Goal: Information Seeking & Learning: Learn about a topic

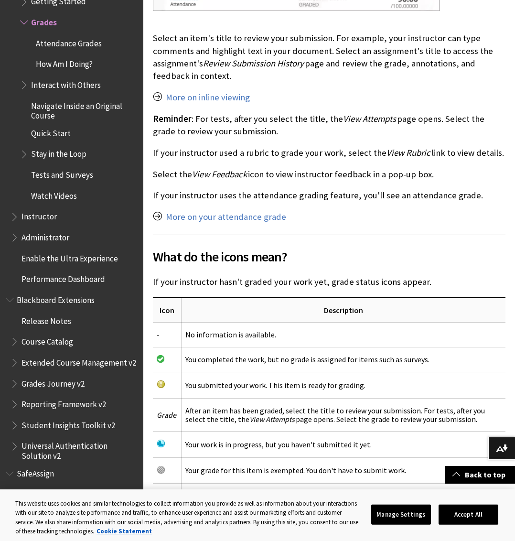
scroll to position [1235, 0]
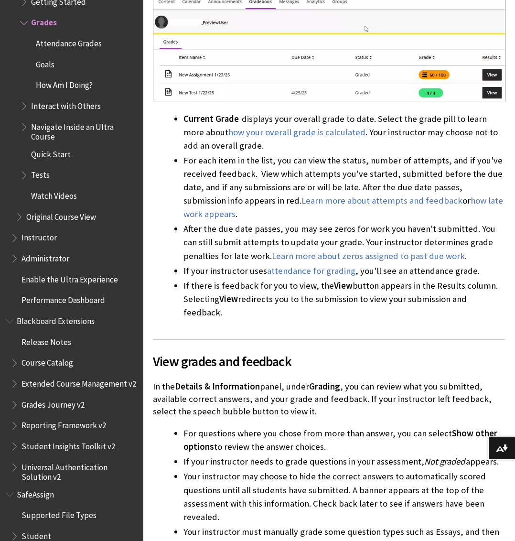
scroll to position [712, 0]
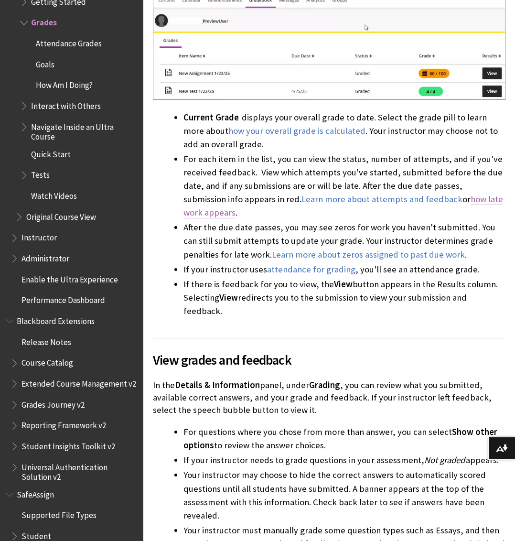
click at [464, 193] on link "how late work appears" at bounding box center [343, 205] width 320 height 25
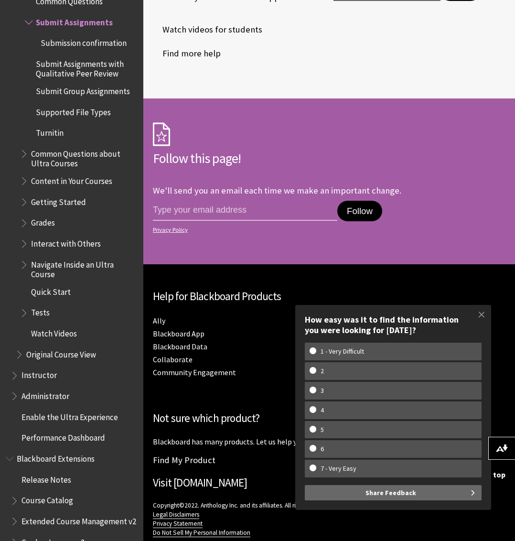
scroll to position [11847, 0]
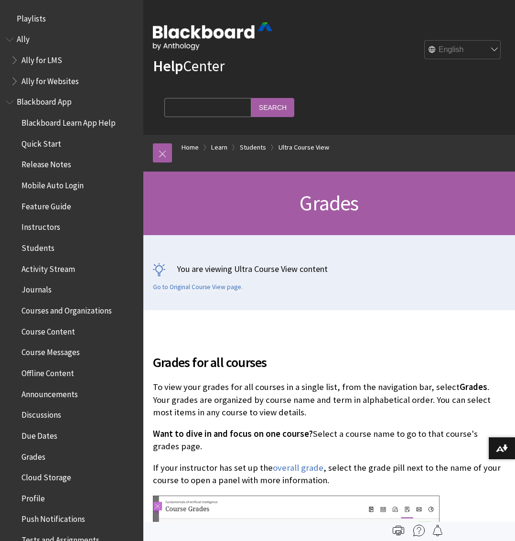
click at [300, 95] on fieldset "Search Query Search" at bounding box center [229, 109] width 141 height 29
click at [251, 98] on input "Search Query" at bounding box center [207, 107] width 87 height 19
type input "red minus icon"
click at [294, 98] on input "Search" at bounding box center [272, 107] width 43 height 19
